Goal: Transaction & Acquisition: Purchase product/service

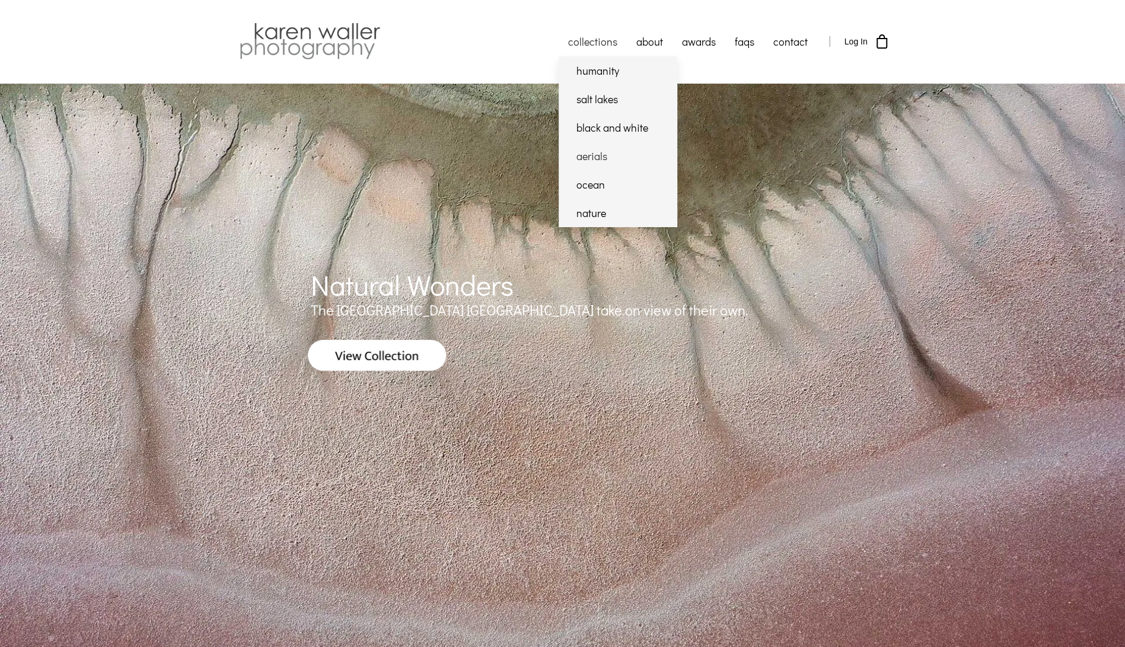
click at [603, 154] on link "aerials" at bounding box center [617, 156] width 119 height 28
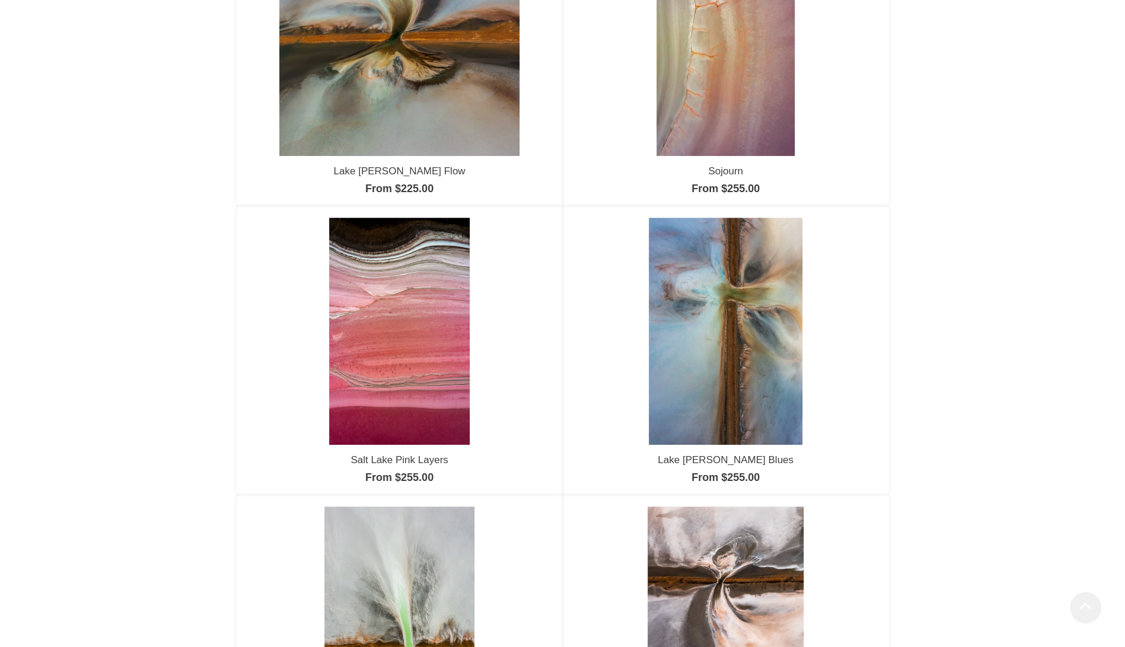
scroll to position [100, 0]
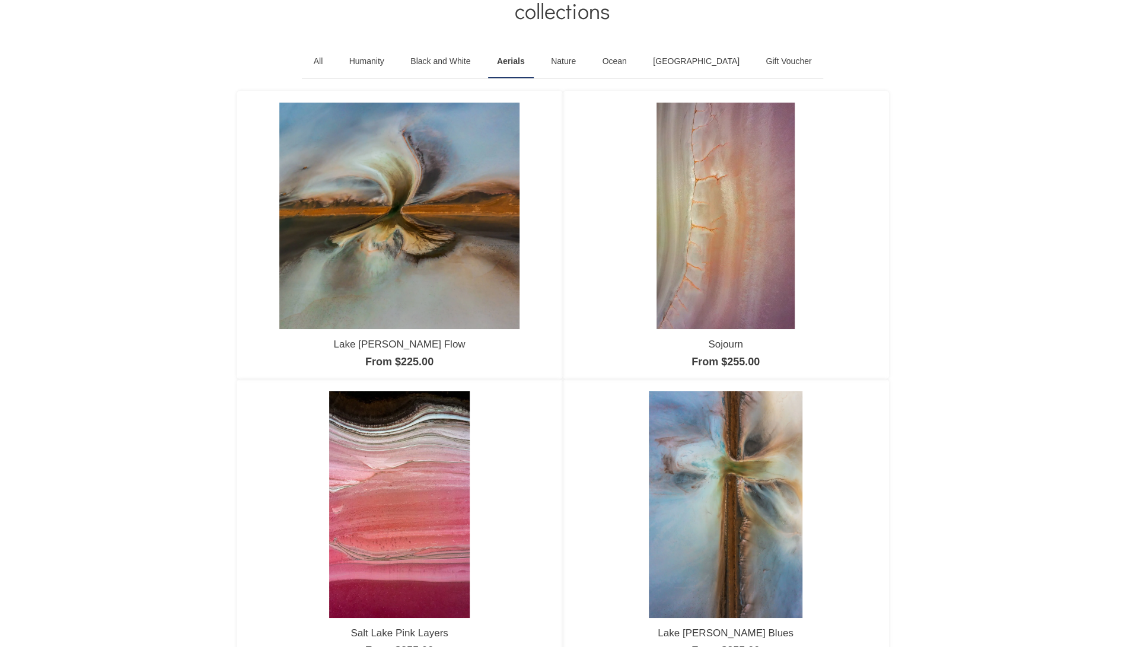
click at [401, 251] on img at bounding box center [399, 216] width 240 height 226
click at [716, 229] on img at bounding box center [725, 216] width 138 height 226
